Goal: Book appointment/travel/reservation

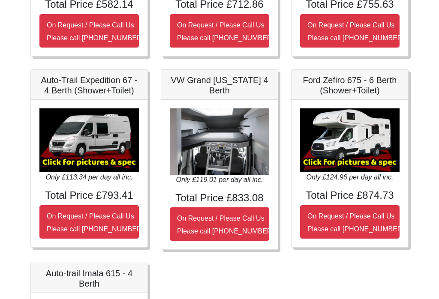
scroll to position [263, 0]
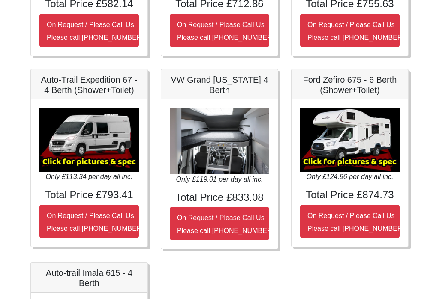
click at [105, 142] on img at bounding box center [88, 140] width 99 height 64
click at [101, 151] on img at bounding box center [88, 140] width 99 height 64
click at [105, 146] on img at bounding box center [88, 140] width 99 height 64
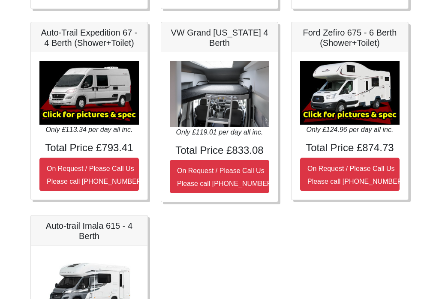
scroll to position [307, 0]
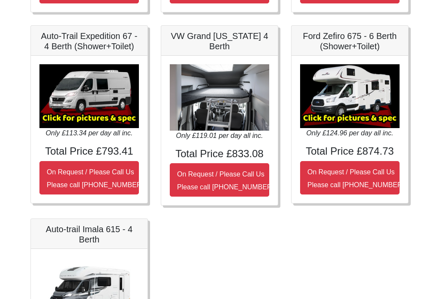
click at [87, 117] on img at bounding box center [88, 96] width 99 height 64
click at [88, 117] on img at bounding box center [88, 96] width 99 height 64
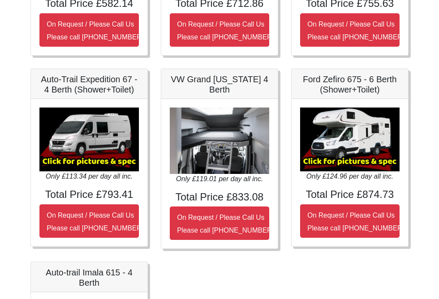
scroll to position [278, 0]
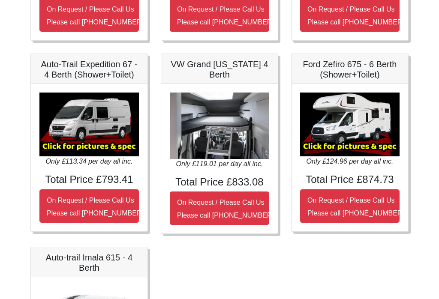
click at [95, 197] on small "On Request / Please Call Us Please call [PHONE_NUMBER]" at bounding box center [95, 207] width 97 height 20
click at [237, 129] on img at bounding box center [219, 126] width 99 height 66
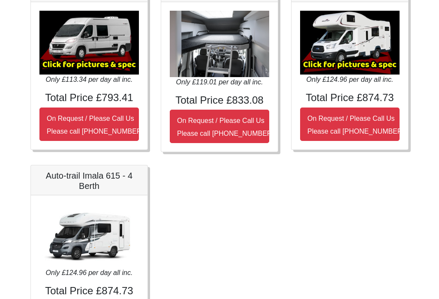
scroll to position [349, 0]
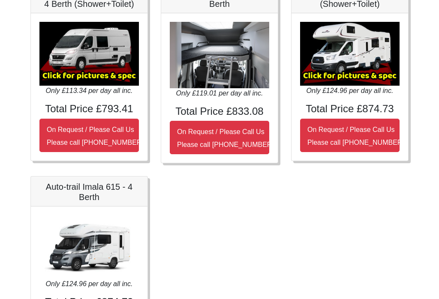
click at [254, 292] on div "Fiat 500 3DR Manual Total 7 Nights £185.00 with Unlimited UK Mileage / Unlimite…" at bounding box center [219, 80] width 391 height 576
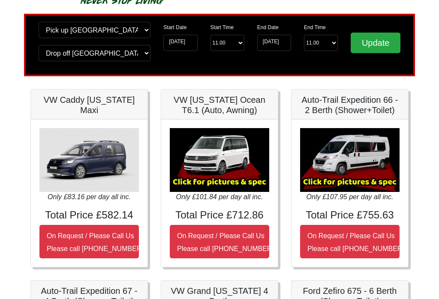
scroll to position [0, 0]
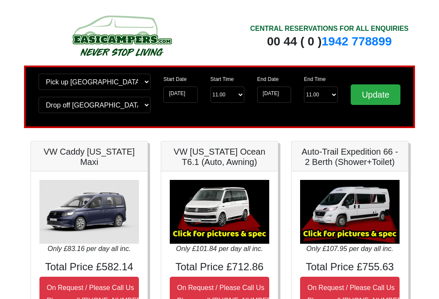
click at [224, 287] on small "On Request / Please Call Us Please call [PHONE_NUMBER]" at bounding box center [225, 294] width 97 height 20
click at [233, 205] on img at bounding box center [219, 212] width 99 height 64
click at [231, 231] on img at bounding box center [219, 212] width 99 height 64
click at [225, 156] on h5 "VW [US_STATE] Ocean T6.1 (Auto, Awning)" at bounding box center [219, 157] width 99 height 21
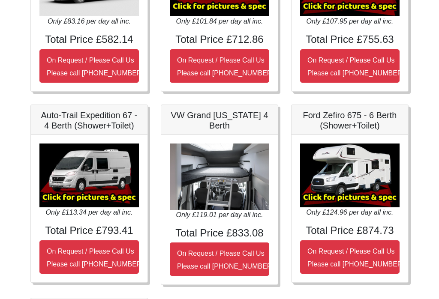
scroll to position [226, 0]
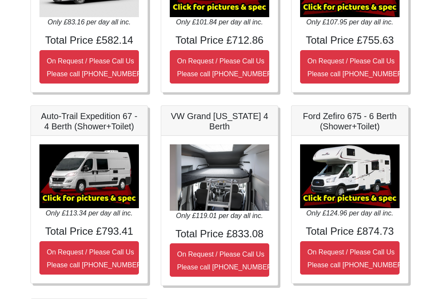
click at [89, 182] on img at bounding box center [88, 177] width 99 height 64
click at [104, 186] on img at bounding box center [88, 177] width 99 height 64
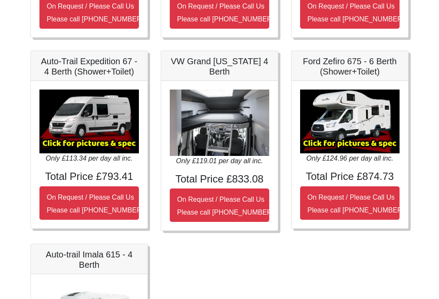
scroll to position [280, 0]
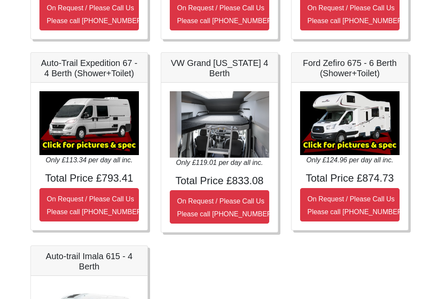
click at [88, 69] on h5 "Auto-Trail Expedition 67 - 4 Berth (Shower+Toilet)" at bounding box center [88, 68] width 99 height 21
click at [105, 62] on h5 "Auto-Trail Expedition 67 - 4 Berth (Shower+Toilet)" at bounding box center [88, 68] width 99 height 21
click at [105, 69] on h5 "Auto-Trail Expedition 67 - 4 Berth (Shower+Toilet)" at bounding box center [88, 68] width 99 height 21
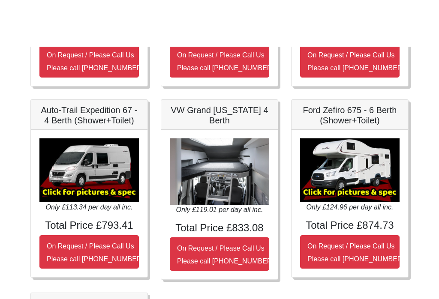
scroll to position [0, 0]
